Goal: Information Seeking & Learning: Learn about a topic

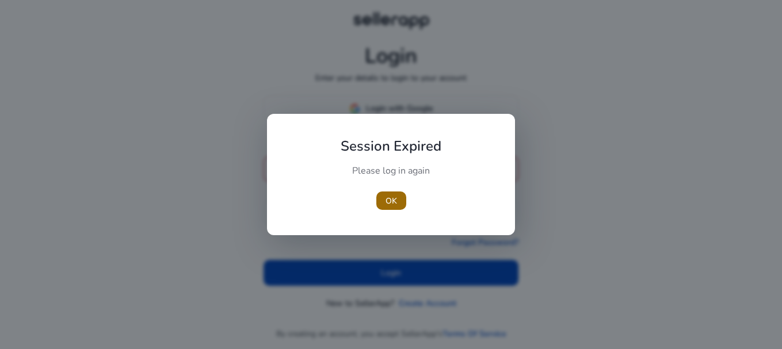
click at [391, 198] on span "OK" at bounding box center [391, 201] width 12 height 12
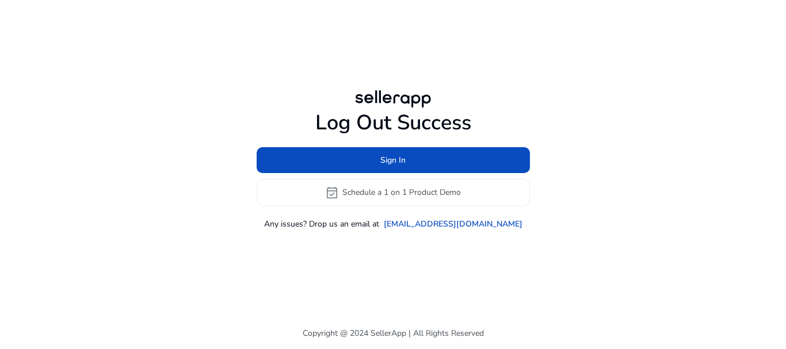
click at [385, 110] on h1 "Log Out Success" at bounding box center [393, 122] width 273 height 25
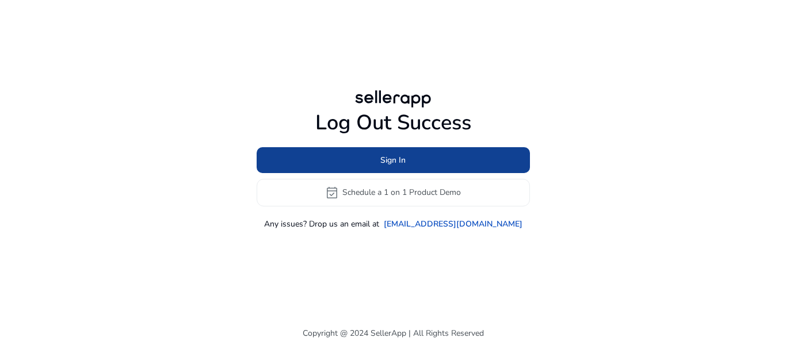
click at [372, 155] on span at bounding box center [393, 160] width 273 height 28
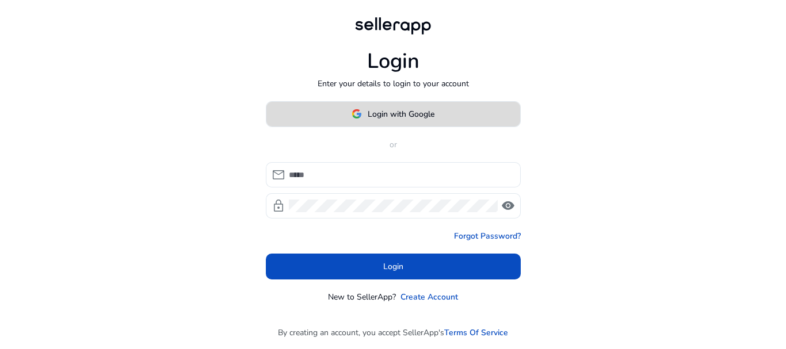
click at [385, 113] on span "Login with Google" at bounding box center [401, 114] width 67 height 12
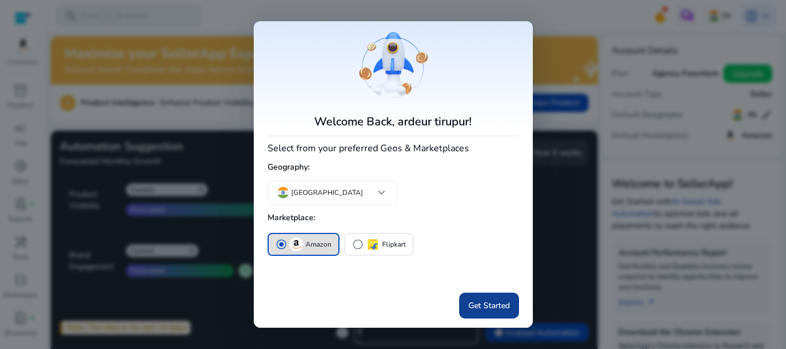
click at [489, 306] on span "Get Started" at bounding box center [488, 306] width 41 height 12
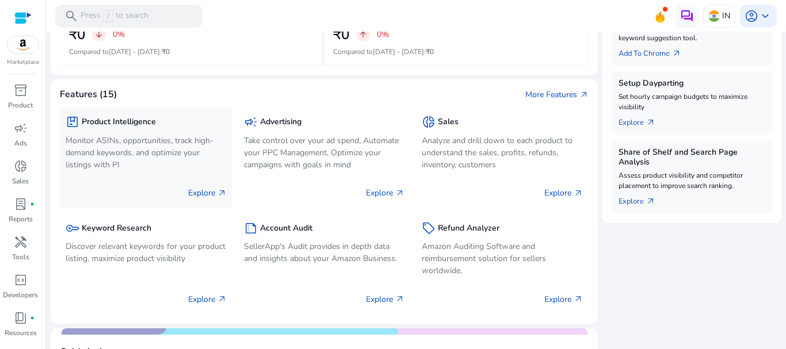
click at [151, 156] on p "Monitor ASINs, opportunities, track high-demand keywords, and optimize your lis…" at bounding box center [146, 153] width 161 height 36
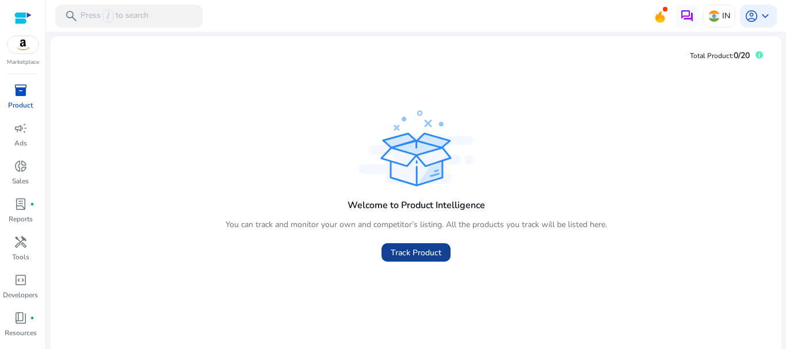
click at [394, 254] on span "Track Product" at bounding box center [416, 253] width 51 height 12
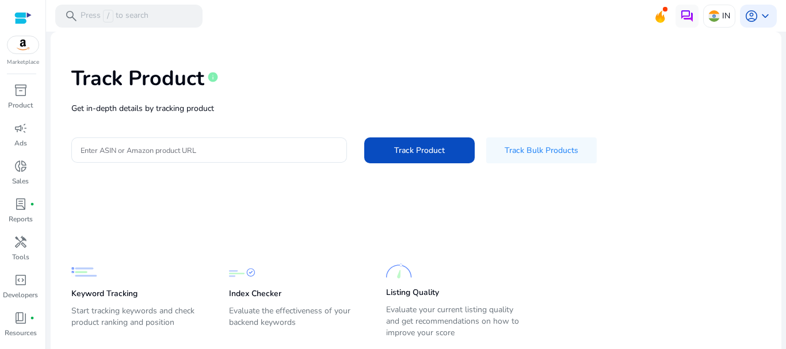
scroll to position [31, 0]
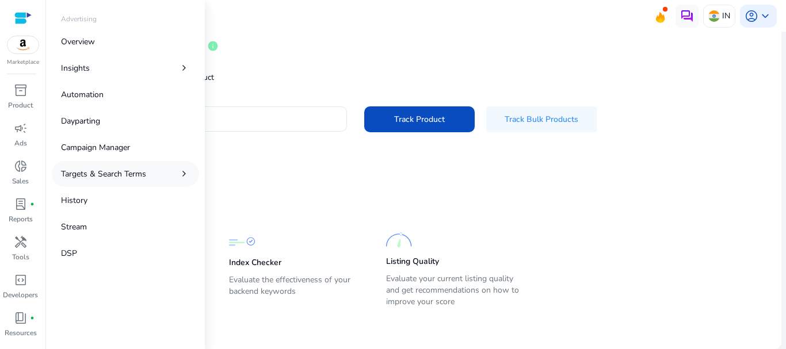
click at [149, 169] on link "Targets & Search Terms chevron_right" at bounding box center [125, 174] width 147 height 26
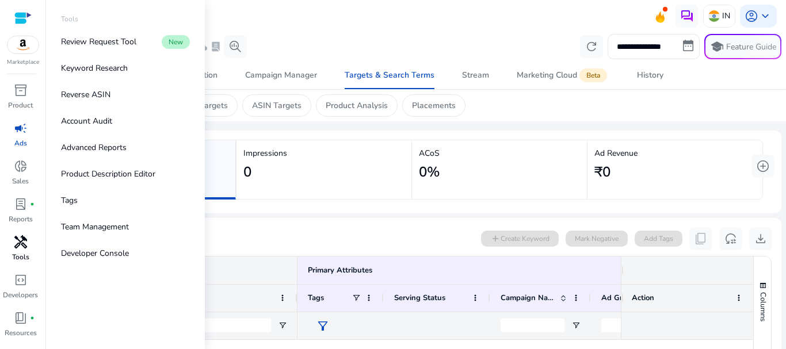
click at [21, 247] on span "handyman" at bounding box center [21, 242] width 14 height 14
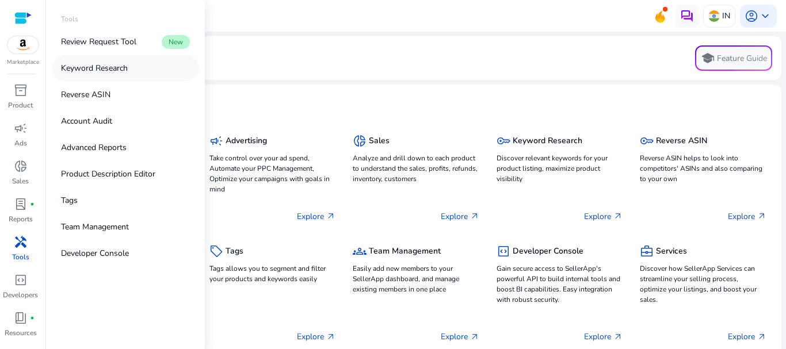
click at [102, 71] on p "Keyword Research" at bounding box center [94, 68] width 67 height 12
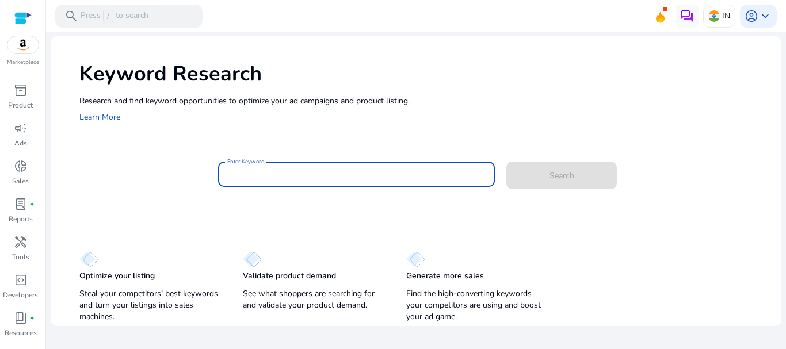
click at [383, 179] on input "Enter Keyword" at bounding box center [356, 174] width 259 height 13
paste input "**********"
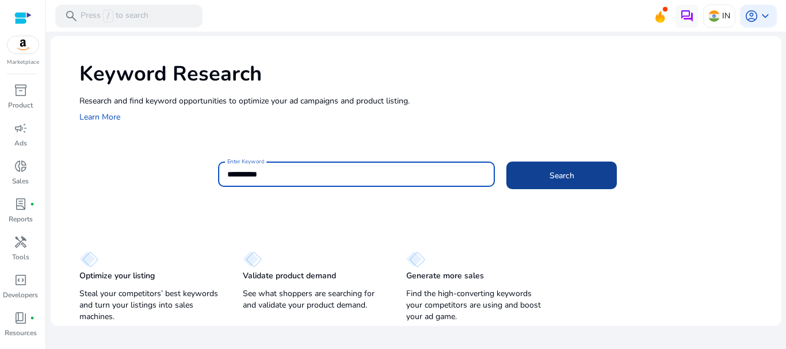
type input "**********"
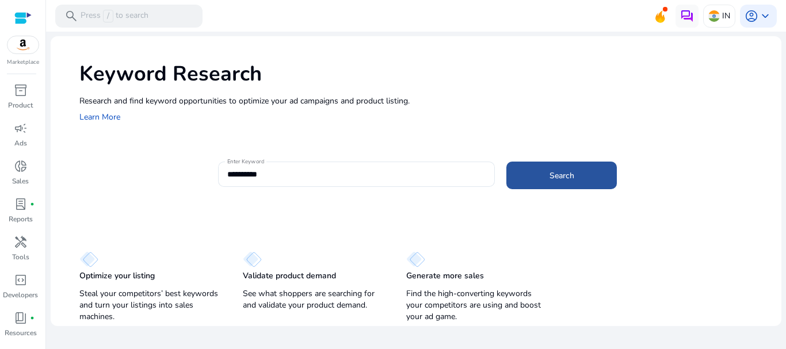
click at [586, 179] on span at bounding box center [561, 176] width 110 height 28
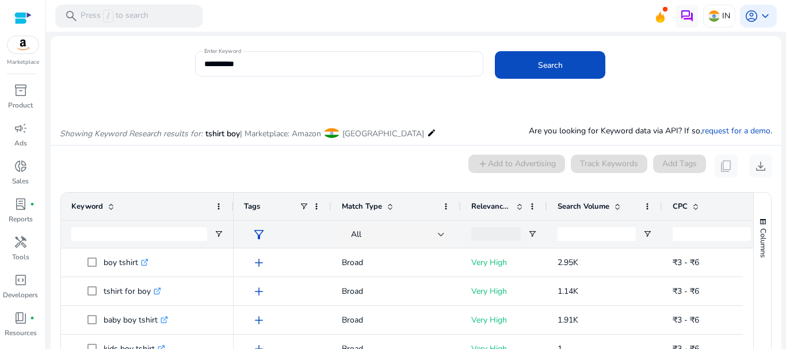
scroll to position [98, 0]
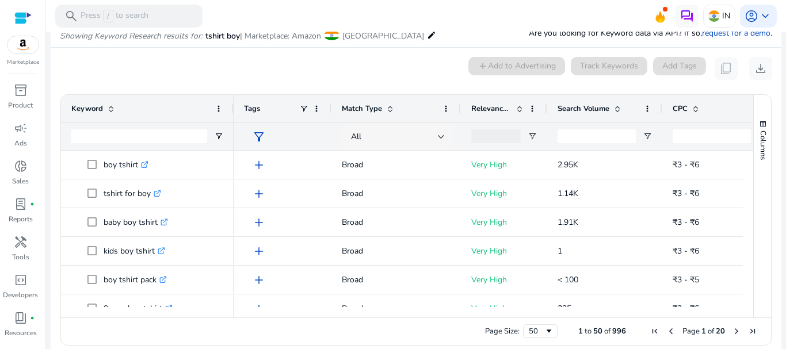
click at [372, 140] on div "All" at bounding box center [394, 137] width 87 height 13
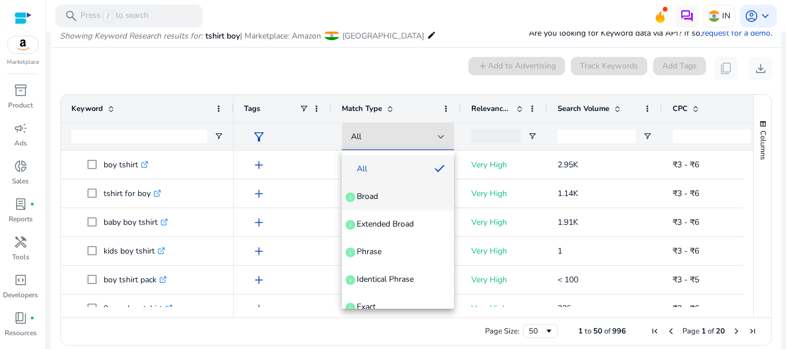
scroll to position [44, 0]
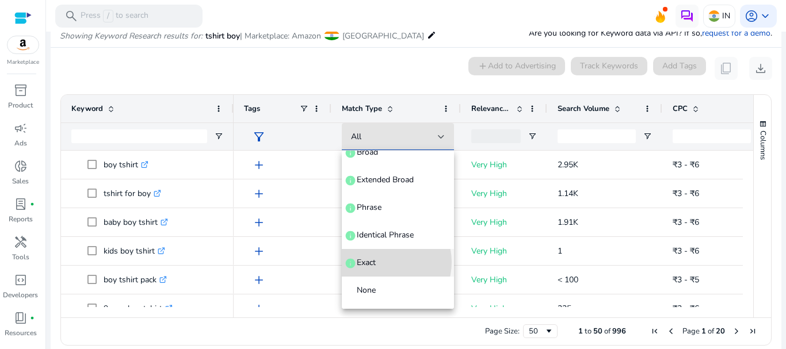
click at [385, 262] on span "Exact info" at bounding box center [398, 263] width 94 height 12
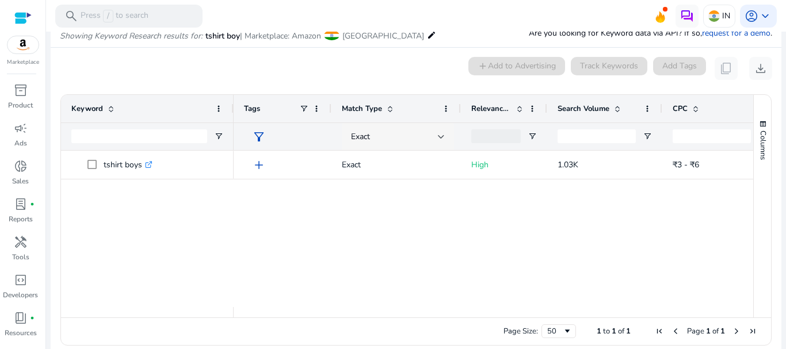
click at [384, 146] on div "Exact" at bounding box center [398, 137] width 94 height 28
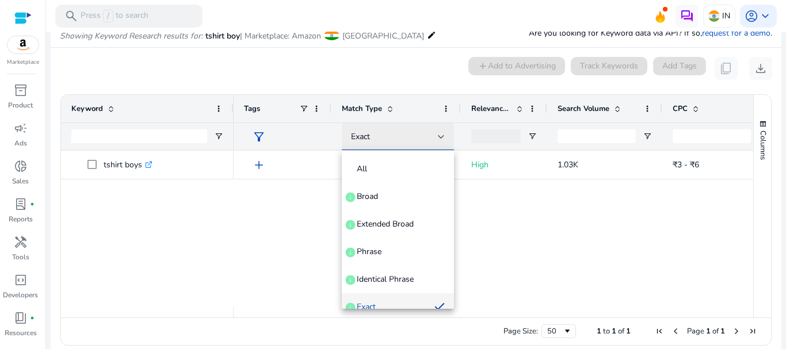
scroll to position [12, 0]
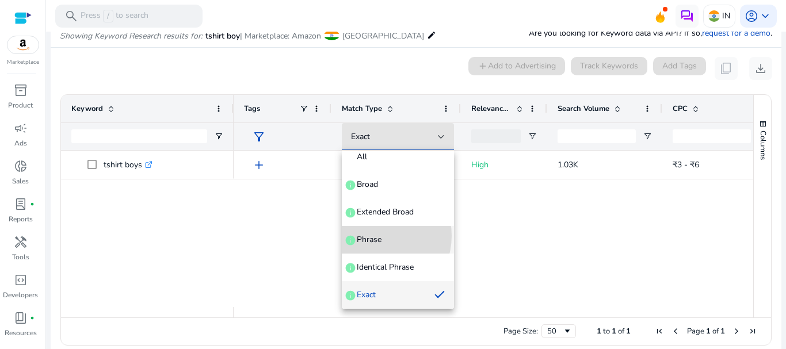
click at [373, 236] on span "Phrase" at bounding box center [369, 240] width 25 height 12
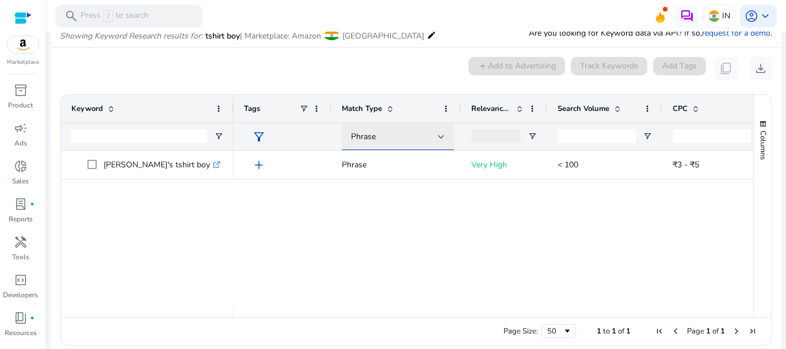
click at [381, 131] on div "Phrase" at bounding box center [394, 137] width 87 height 13
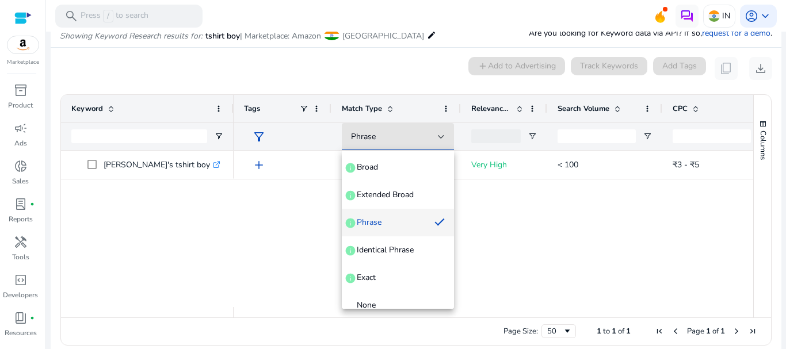
scroll to position [44, 0]
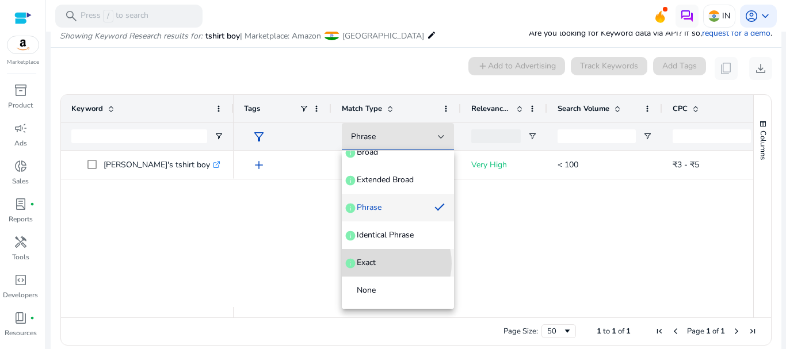
click at [386, 263] on span "Exact info" at bounding box center [398, 263] width 94 height 12
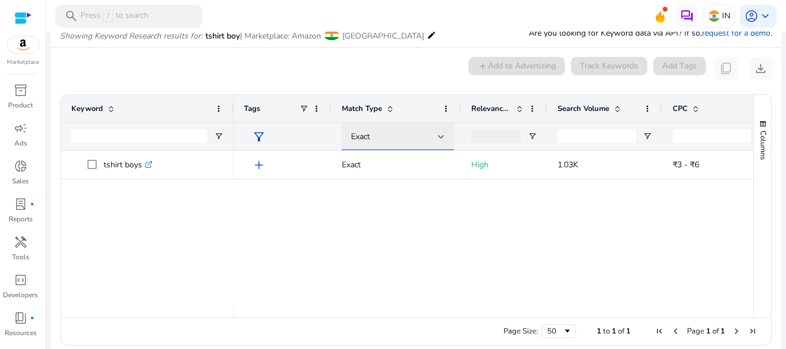
click at [381, 136] on div "Exact" at bounding box center [394, 137] width 87 height 13
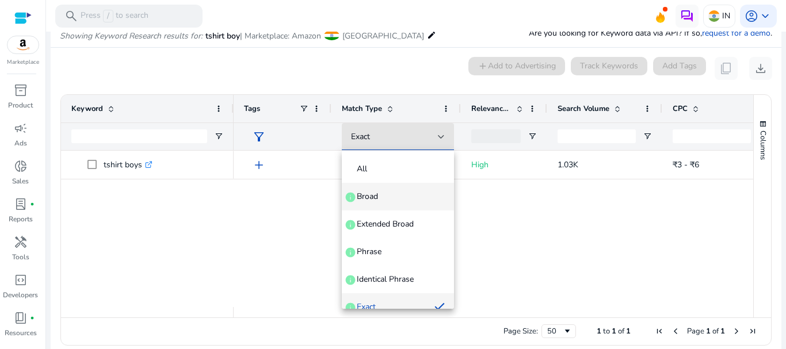
scroll to position [12, 0]
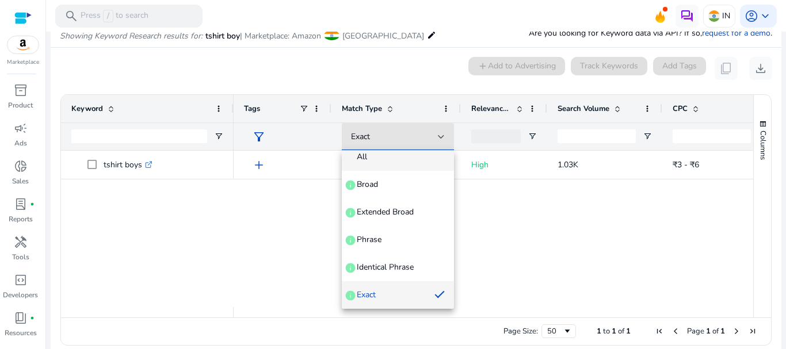
click at [378, 163] on mat-option "All" at bounding box center [398, 157] width 112 height 28
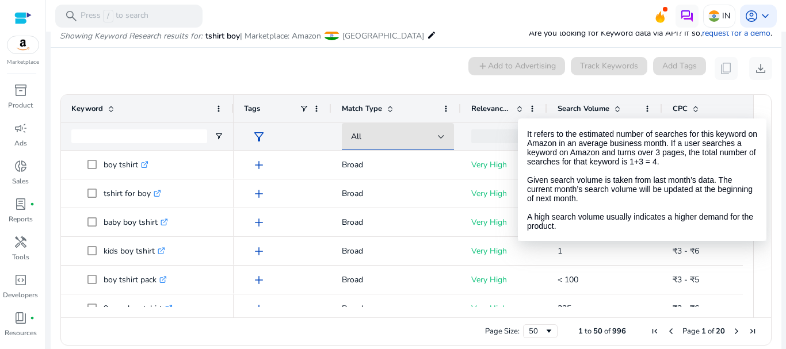
click at [618, 108] on span at bounding box center [617, 108] width 9 height 9
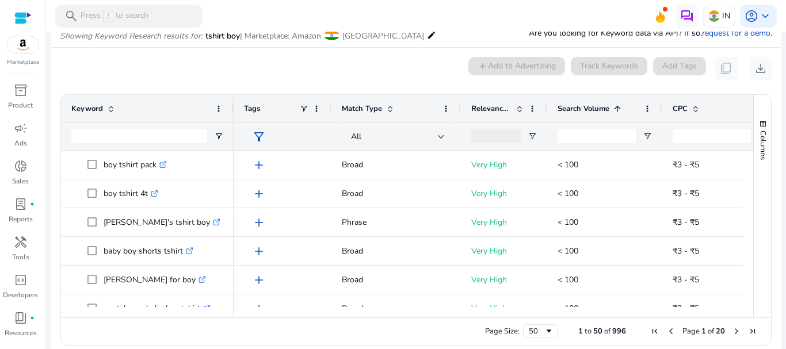
click at [618, 108] on span at bounding box center [617, 108] width 9 height 9
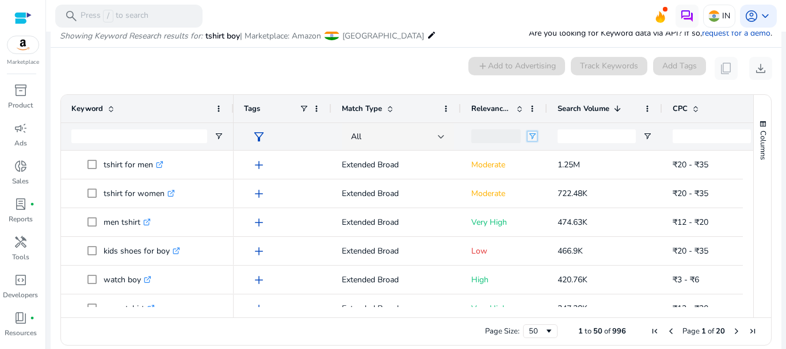
click at [531, 137] on span "Open Filter Menu" at bounding box center [532, 136] width 9 height 9
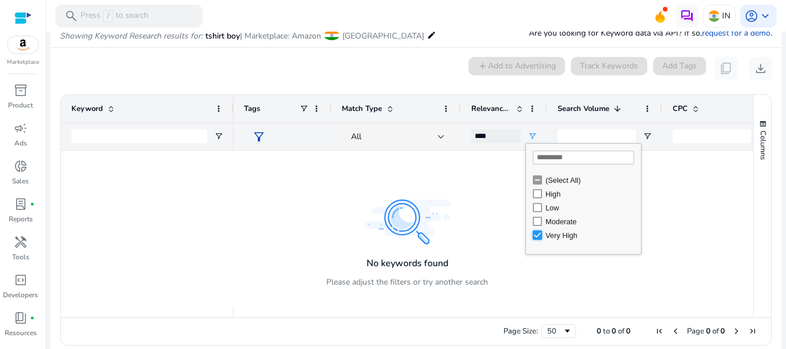
type input "**********"
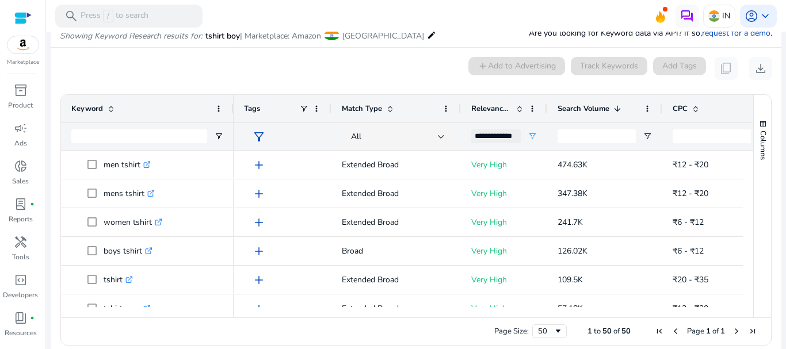
click at [433, 72] on div "0 keyword(s) selected add Add to Advertising Track Keywords Add Tags content_co…" at bounding box center [416, 68] width 712 height 23
click at [448, 109] on span at bounding box center [445, 108] width 9 height 9
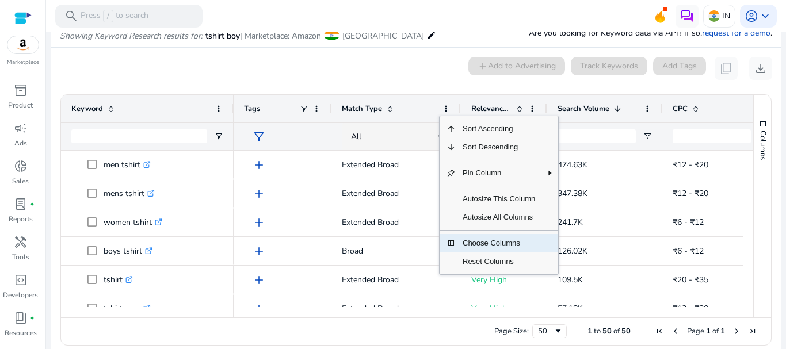
click at [473, 244] on span "Choose Columns" at bounding box center [499, 243] width 86 height 18
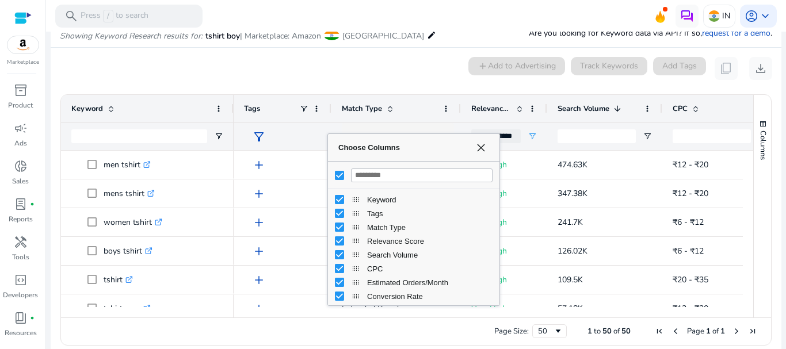
click at [414, 77] on div "0 keyword(s) selected add Add to Advertising Track Keywords Add Tags content_co…" at bounding box center [416, 68] width 712 height 23
click at [481, 146] on span "Choose Columns" at bounding box center [480, 147] width 9 height 9
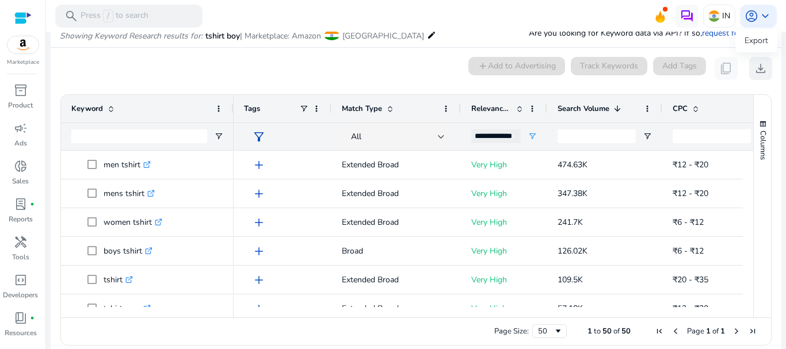
click at [757, 72] on span "download" at bounding box center [761, 69] width 14 height 14
